Goal: Find specific fact

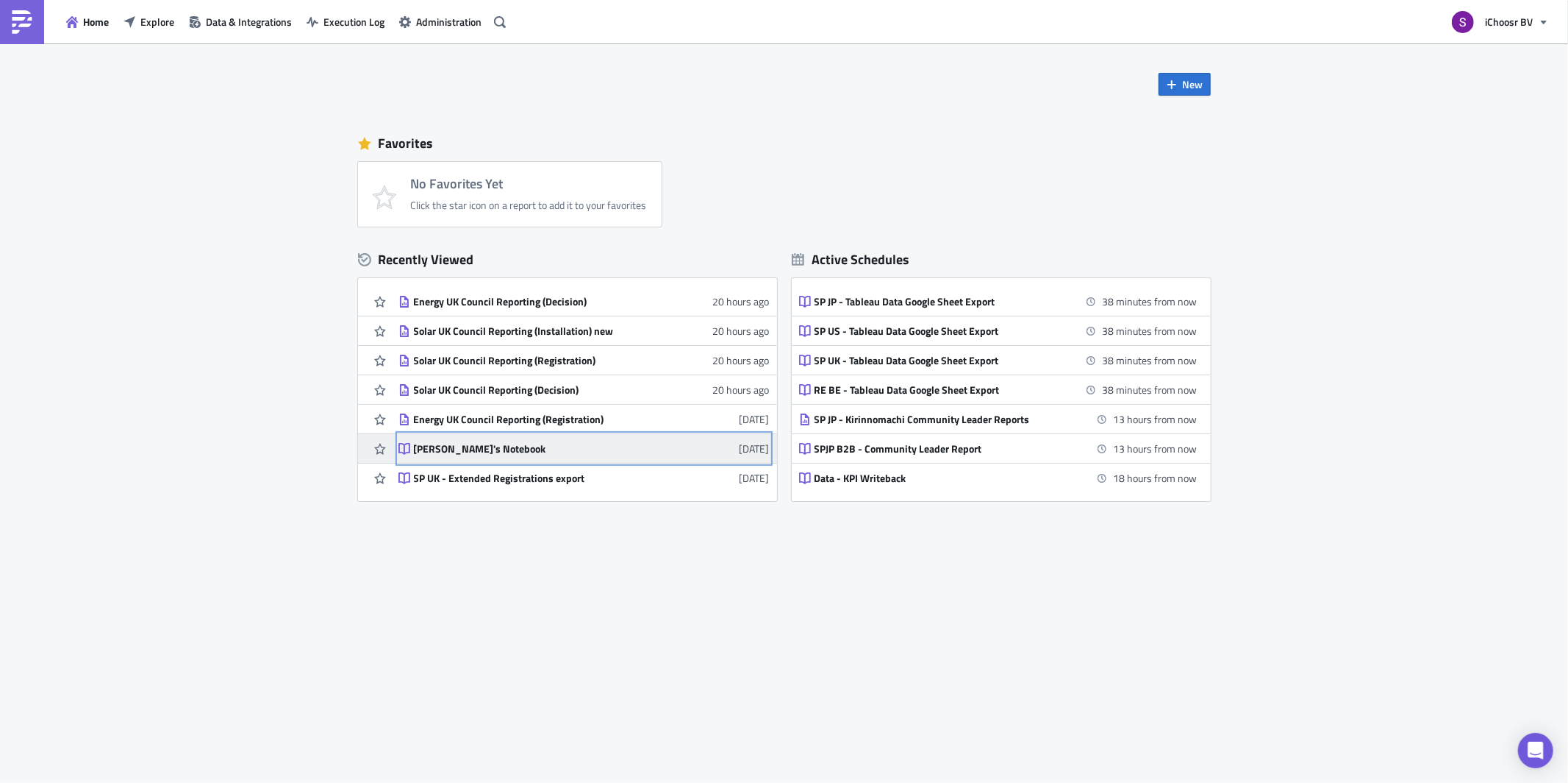
click at [647, 440] on link "[PERSON_NAME]'s Notebook [DATE]" at bounding box center [583, 449] width 371 height 28
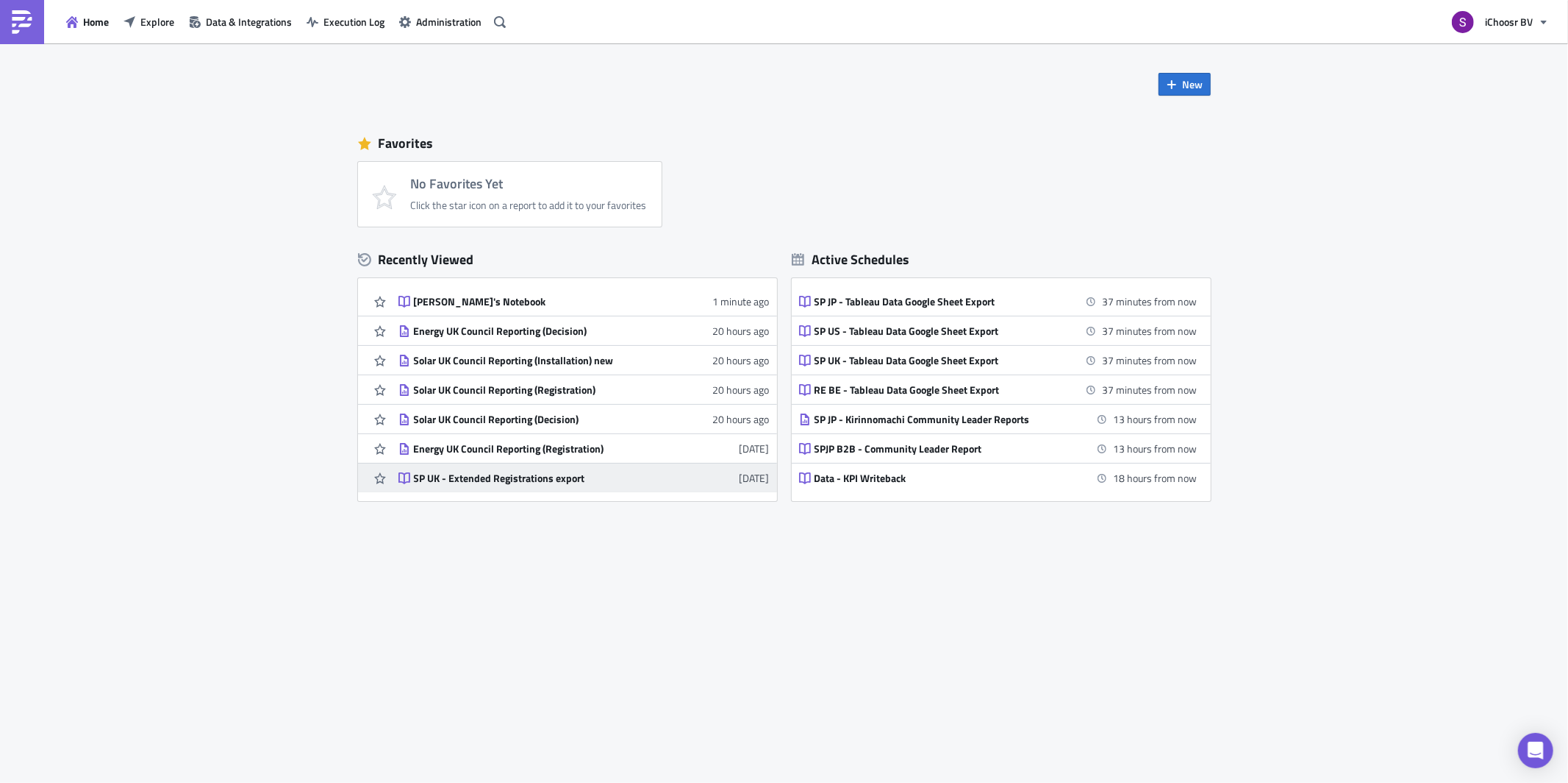
click at [449, 477] on div "SP UK - Extended Registrations export" at bounding box center [542, 478] width 258 height 13
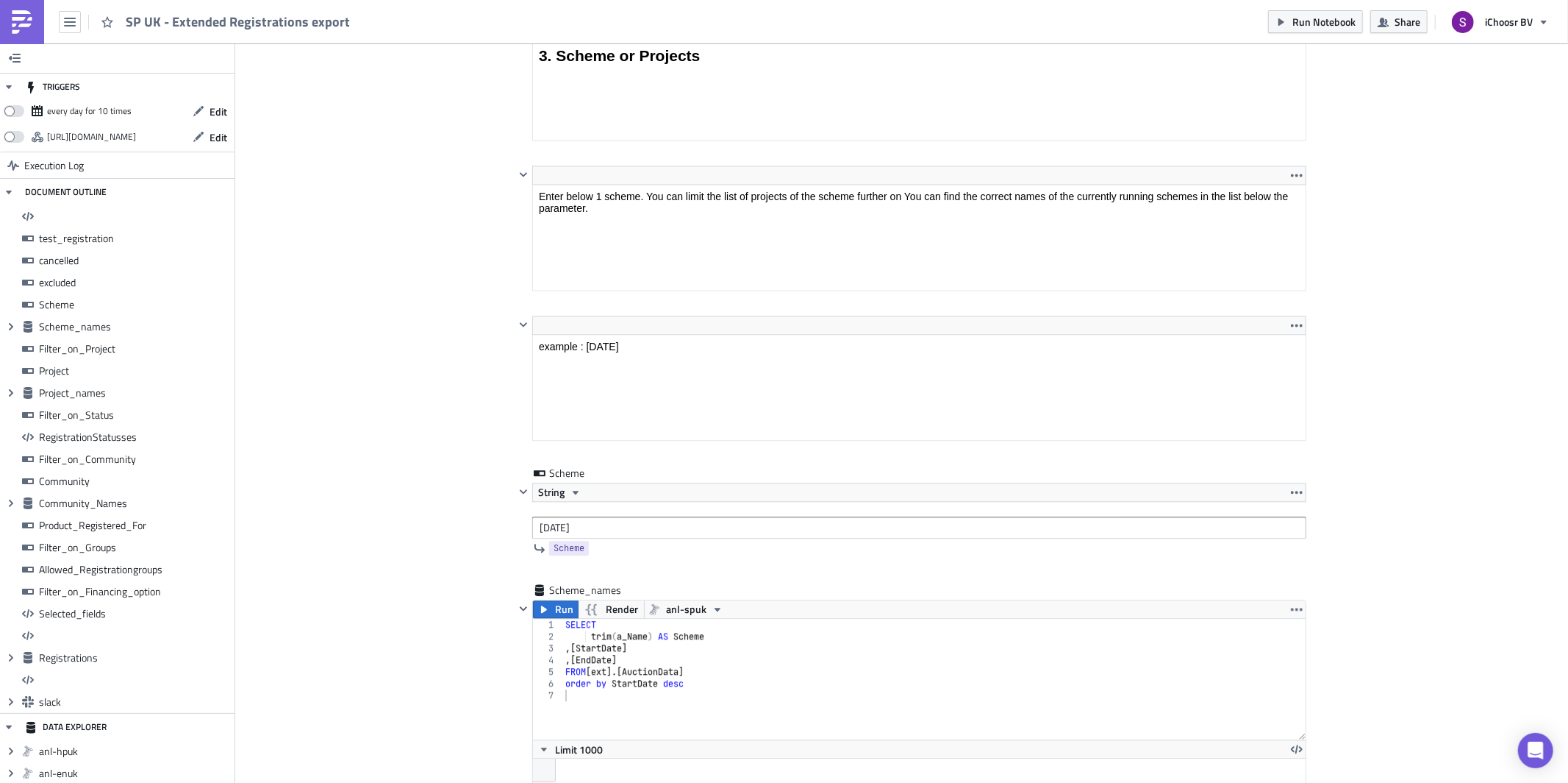
scroll to position [2802, 0]
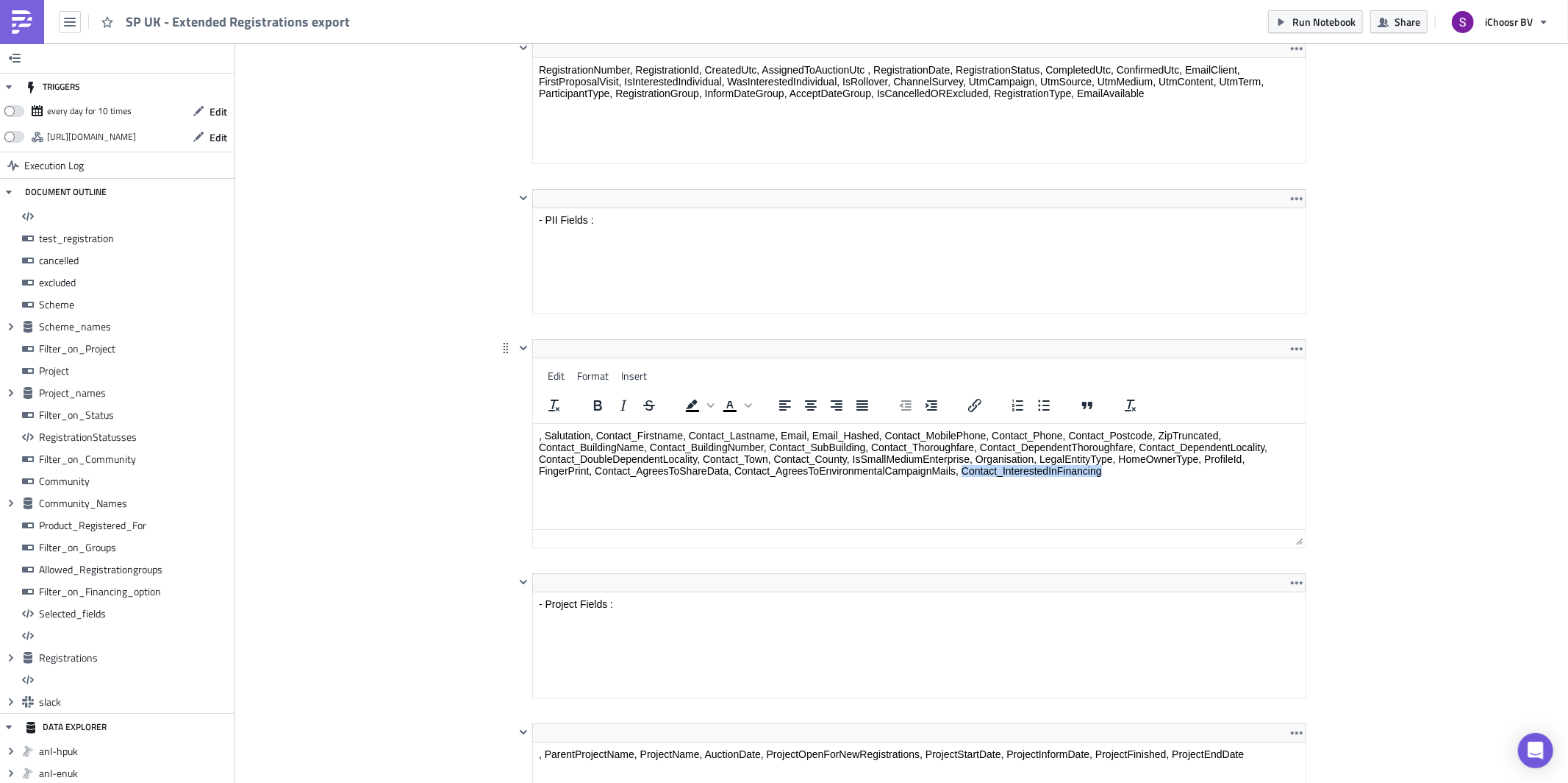
drag, startPoint x: 962, startPoint y: 468, endPoint x: 1115, endPoint y: 468, distance: 153.0
click at [1115, 468] on p ", Salutation, Contact_Firstname, Contact_Lastname, Email, Email_Hashed, Contact…" at bounding box center [919, 453] width 761 height 47
click at [965, 470] on p ", Salutation, Contact_Firstname, Contact_Lastname, Email, Email_Hashed, Contact…" at bounding box center [919, 453] width 761 height 47
drag, startPoint x: 959, startPoint y: 470, endPoint x: 1117, endPoint y: 468, distance: 158.0
click at [1117, 468] on p ", Salutation, Contact_Firstname, Contact_Lastname, Email, Email_Hashed, Contact…" at bounding box center [919, 453] width 761 height 47
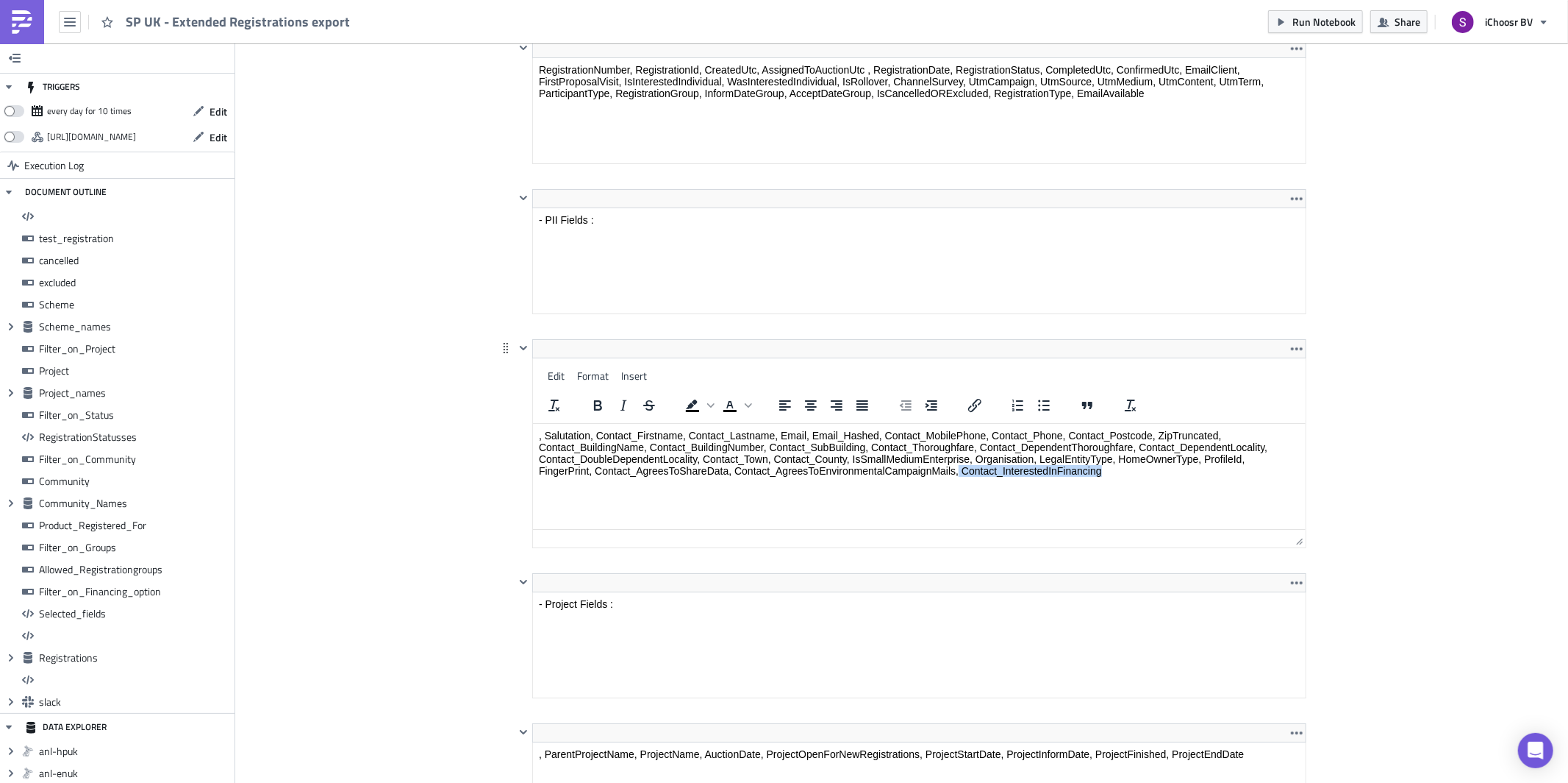
copy p "Contact_InterestedInFinancing"
